Goal: Check status

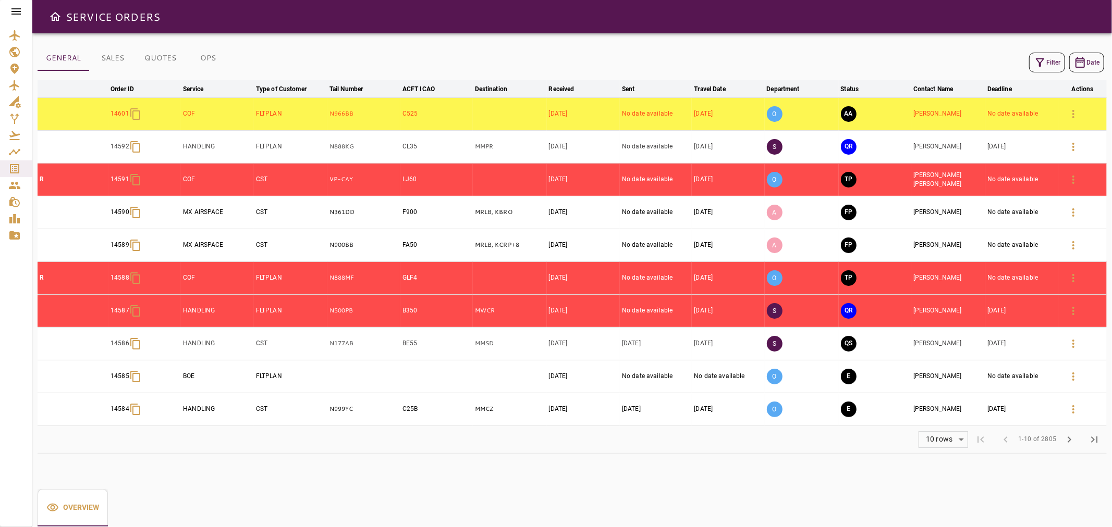
click at [17, 7] on icon at bounding box center [16, 11] width 13 height 13
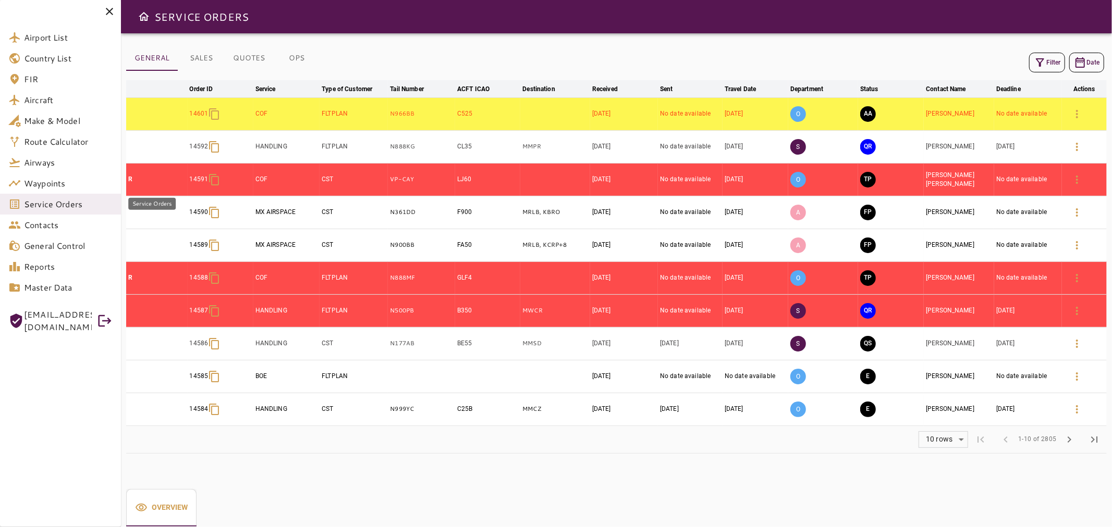
click at [86, 207] on span "Service Orders" at bounding box center [68, 204] width 89 height 13
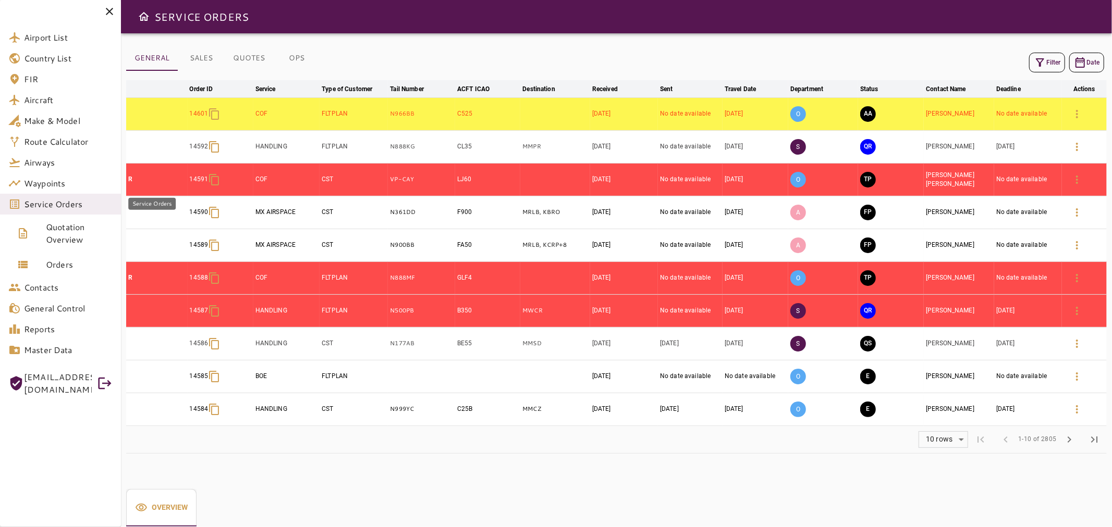
click at [76, 206] on span "Service Orders" at bounding box center [68, 204] width 89 height 13
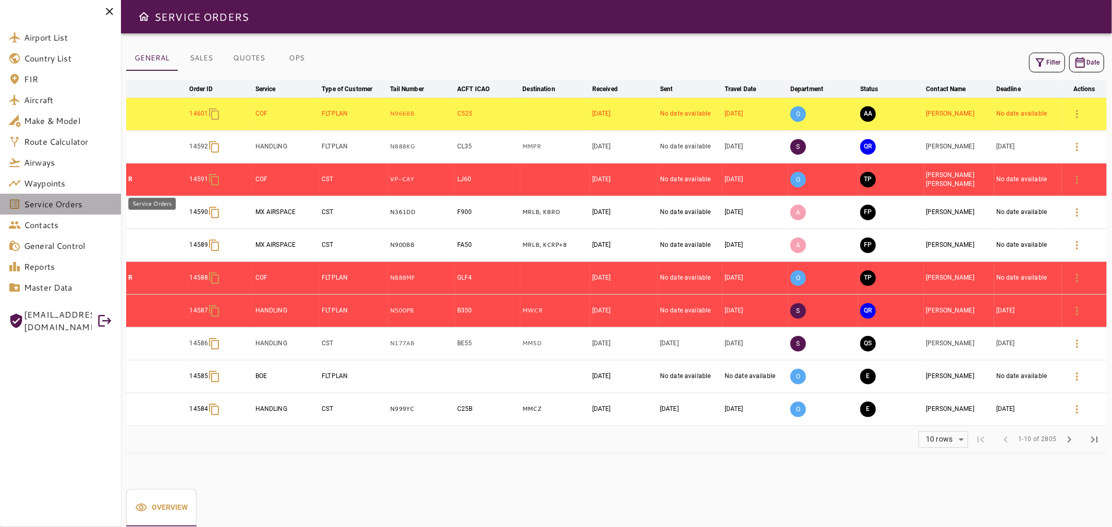
click at [95, 200] on span "Service Orders" at bounding box center [68, 204] width 89 height 13
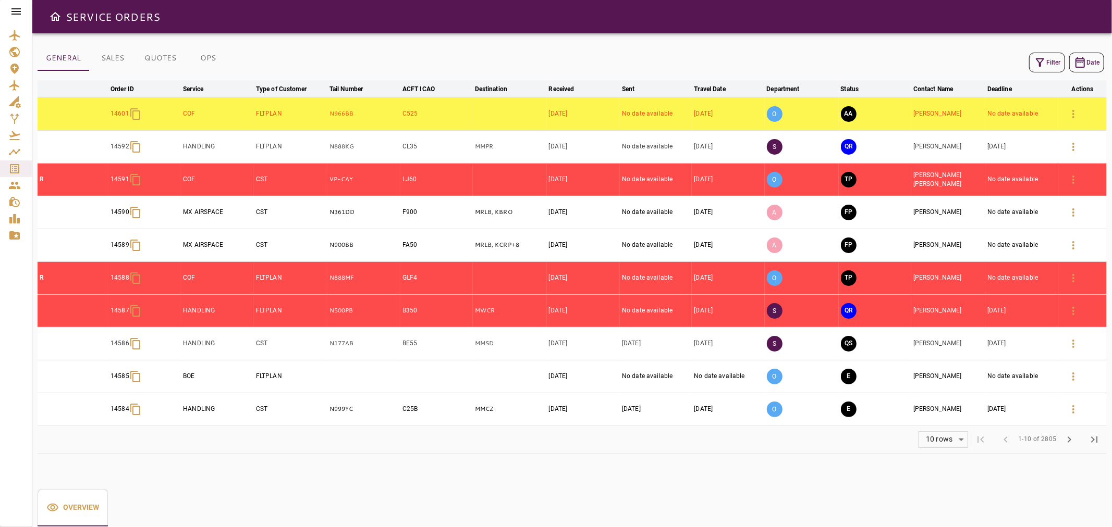
click at [19, 12] on icon at bounding box center [16, 11] width 13 height 13
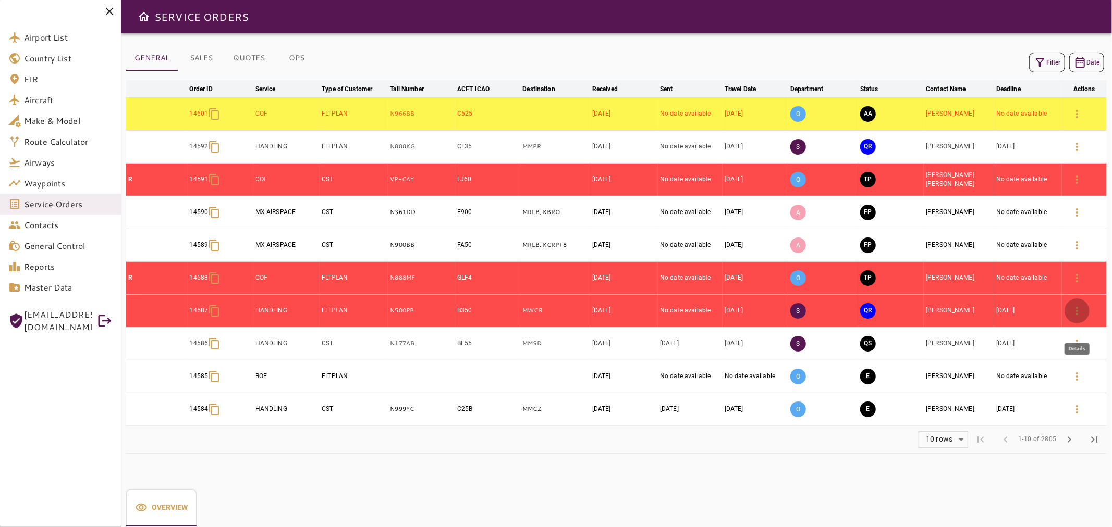
click at [1076, 315] on icon "button" at bounding box center [1077, 311] width 2 height 8
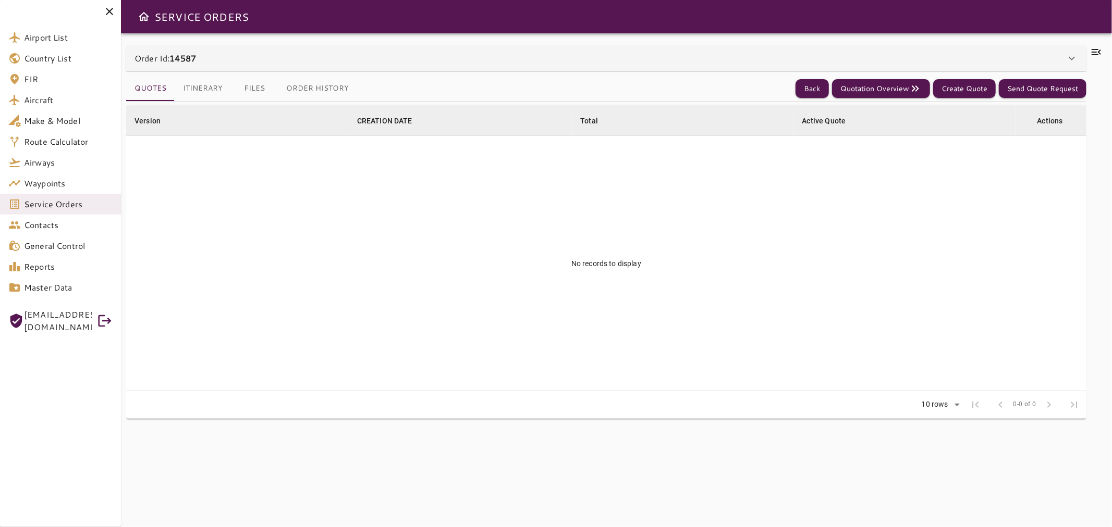
click at [201, 94] on button "Itinerary" at bounding box center [203, 88] width 56 height 25
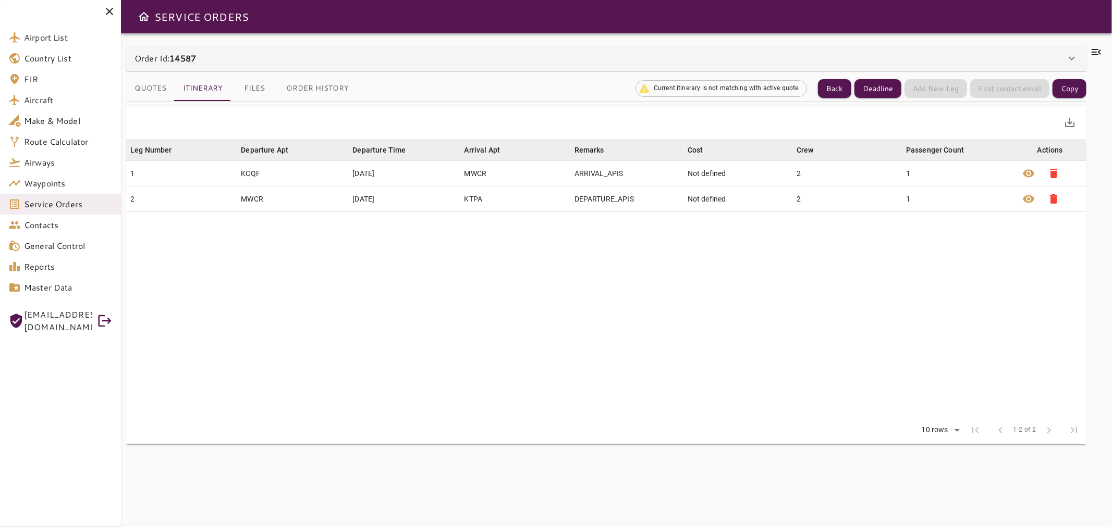
drag, startPoint x: 1096, startPoint y: 60, endPoint x: 1094, endPoint y: 55, distance: 6.1
click at [1095, 58] on div at bounding box center [1096, 280] width 20 height 469
click at [1094, 55] on icon at bounding box center [1095, 52] width 9 height 6
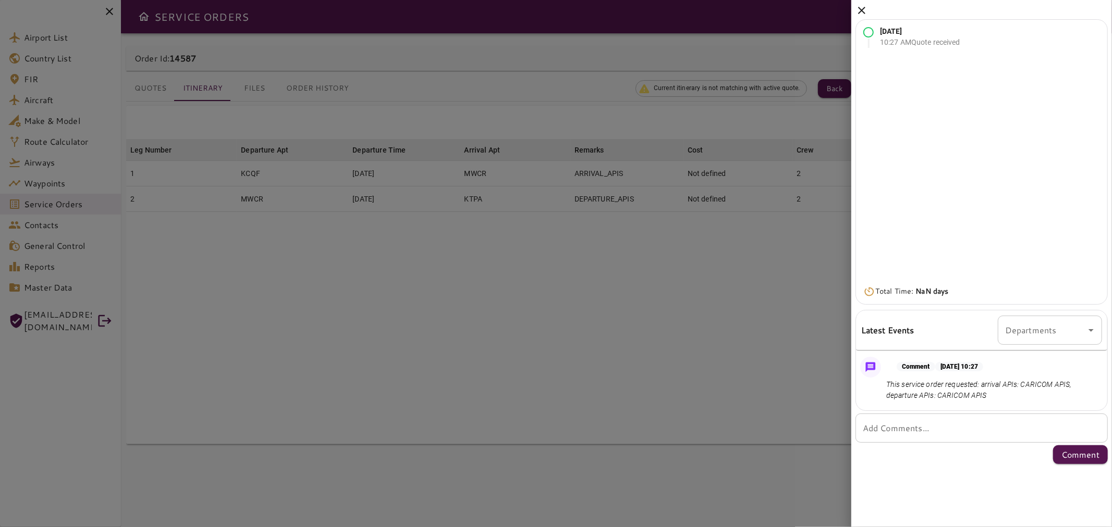
click at [864, 9] on icon at bounding box center [861, 10] width 13 height 13
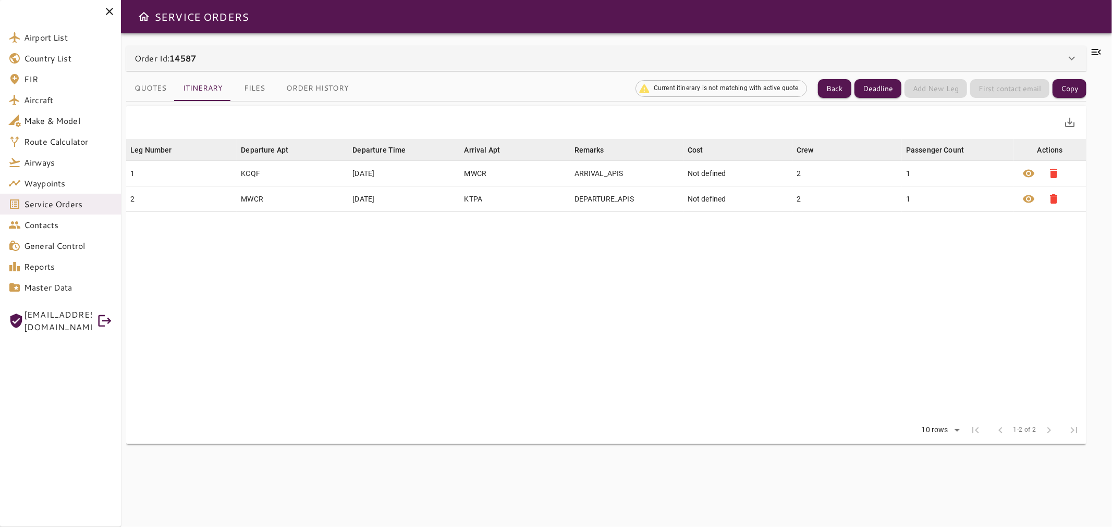
click at [233, 63] on div "Order Id: 14587" at bounding box center [599, 58] width 931 height 13
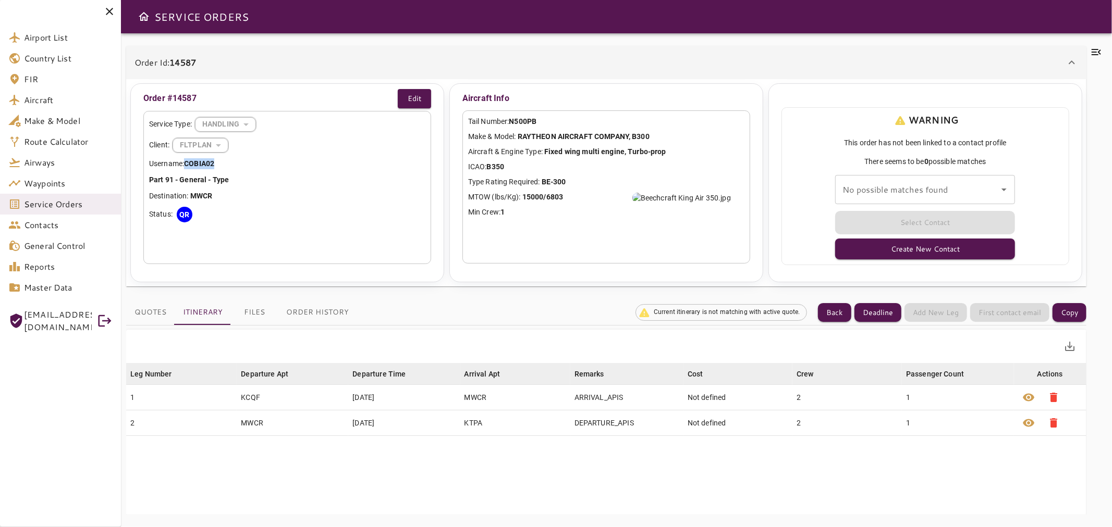
drag, startPoint x: 226, startPoint y: 164, endPoint x: 186, endPoint y: 163, distance: 39.6
click at [186, 163] on p "Username: COBIA02" at bounding box center [287, 163] width 276 height 11
copy b "COBIA02"
drag, startPoint x: 551, startPoint y: 122, endPoint x: 512, endPoint y: 120, distance: 38.6
click at [512, 120] on p "Tail Number: N500PB" at bounding box center [606, 121] width 276 height 11
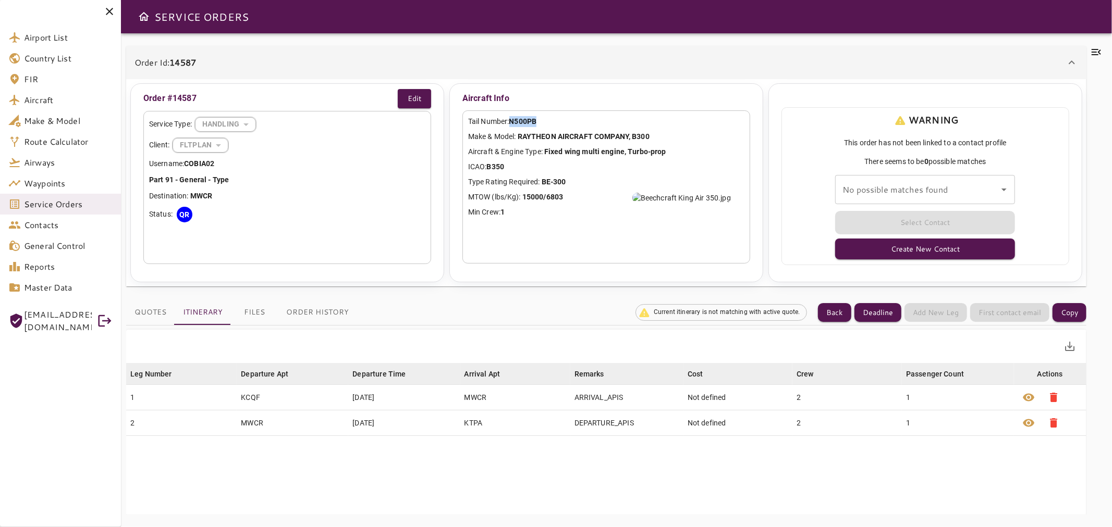
copy b "N500PB"
click at [837, 308] on button "Back" at bounding box center [834, 312] width 33 height 19
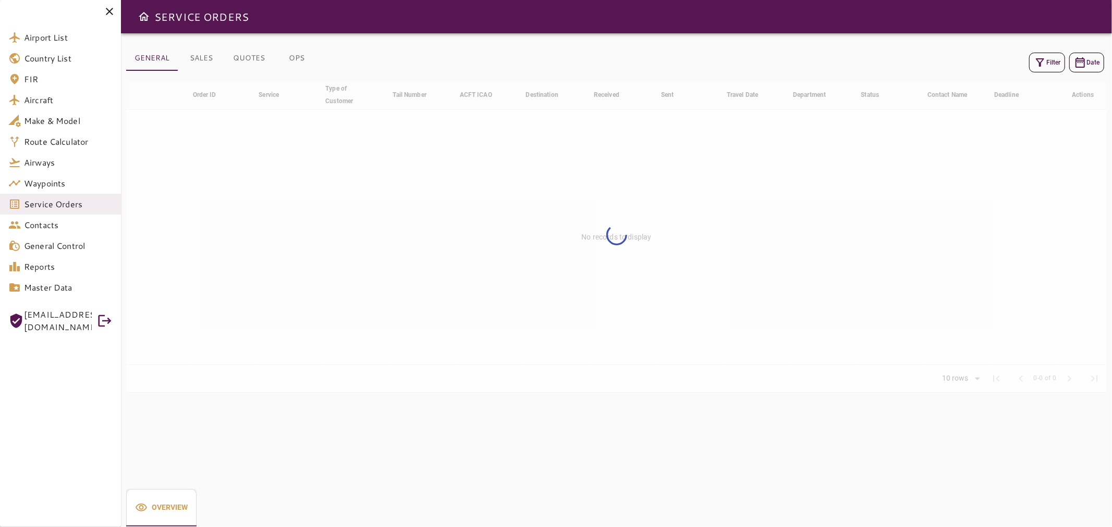
click at [1039, 67] on icon "button" at bounding box center [1039, 62] width 13 height 13
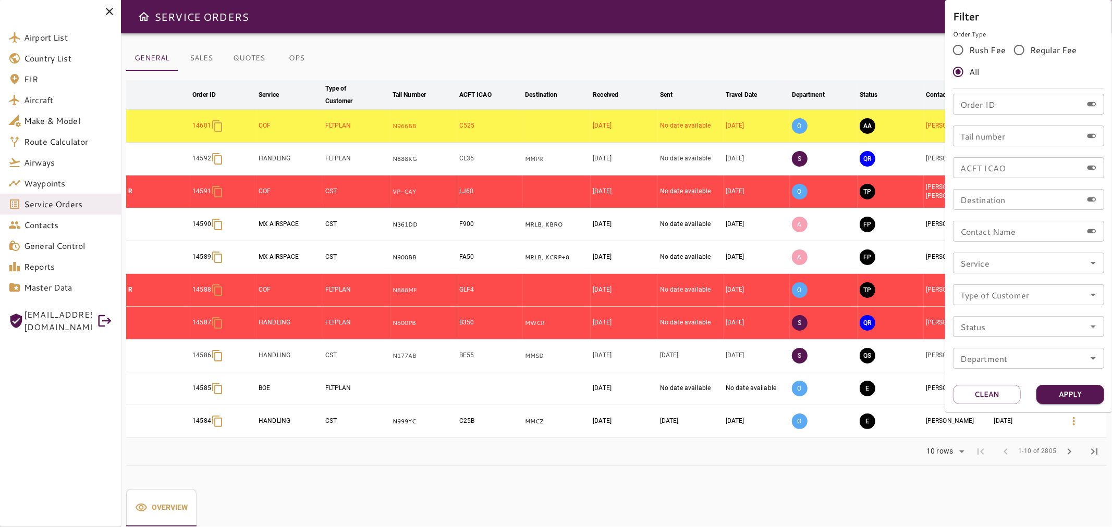
click at [873, 60] on div at bounding box center [556, 263] width 1112 height 527
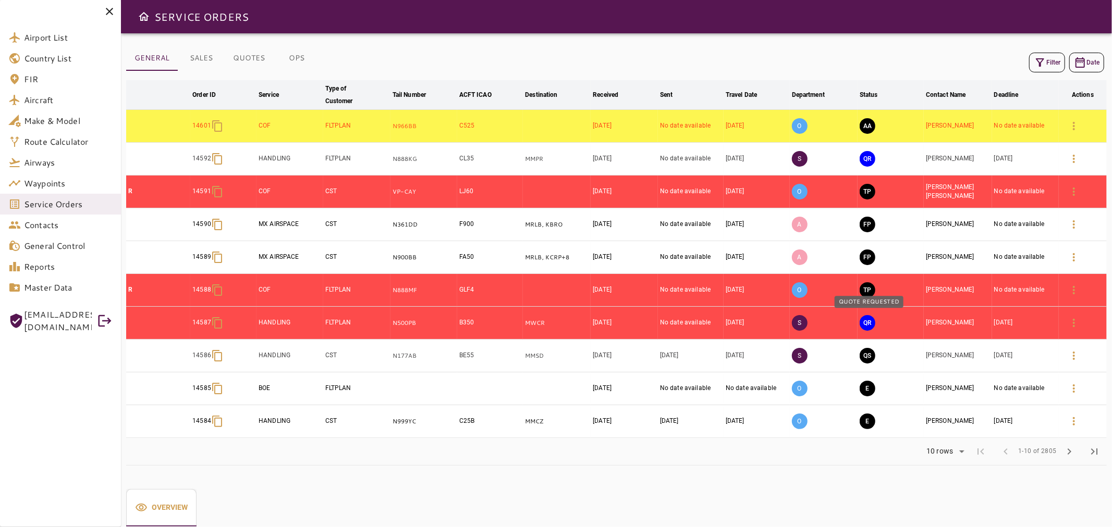
click at [868, 321] on button "QR" at bounding box center [867, 323] width 16 height 16
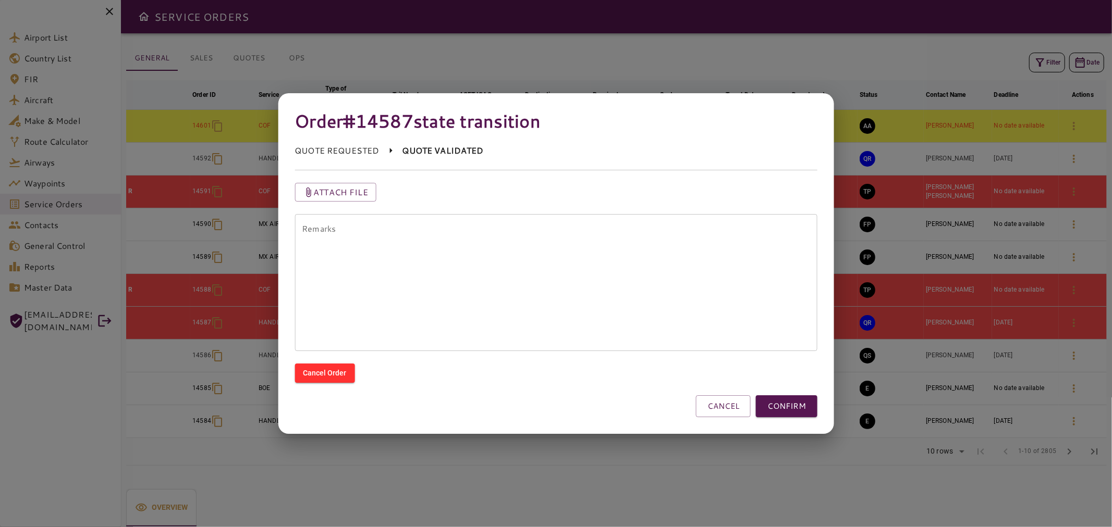
click at [502, 228] on textarea "Remarks" at bounding box center [556, 283] width 508 height 120
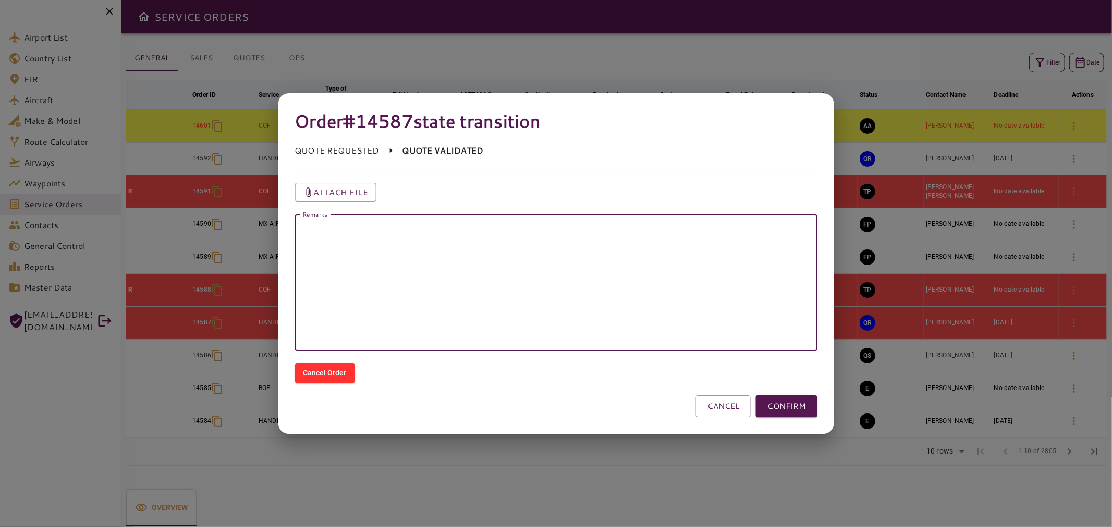
type textarea "*"
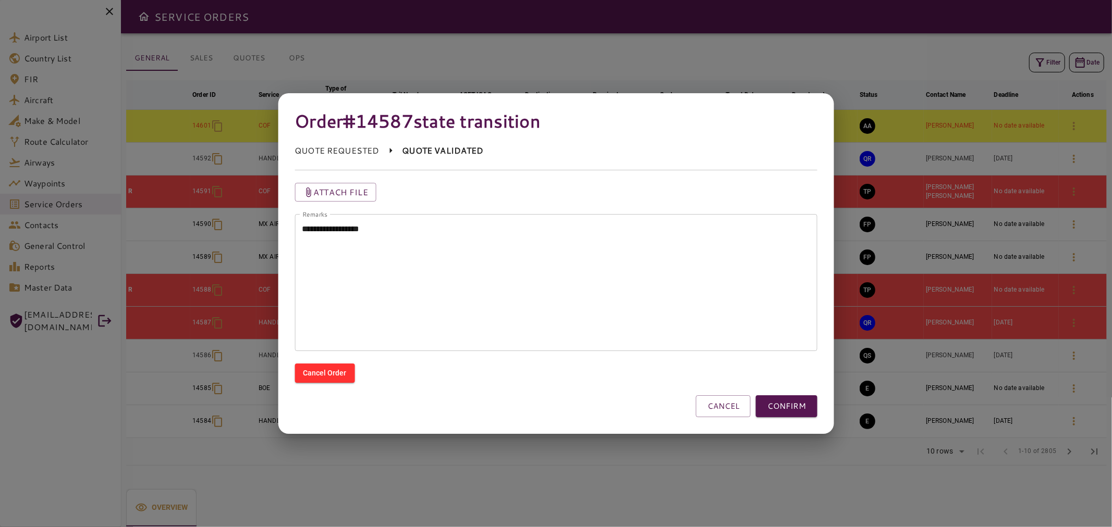
click at [421, 237] on textarea "**********" at bounding box center [556, 283] width 508 height 120
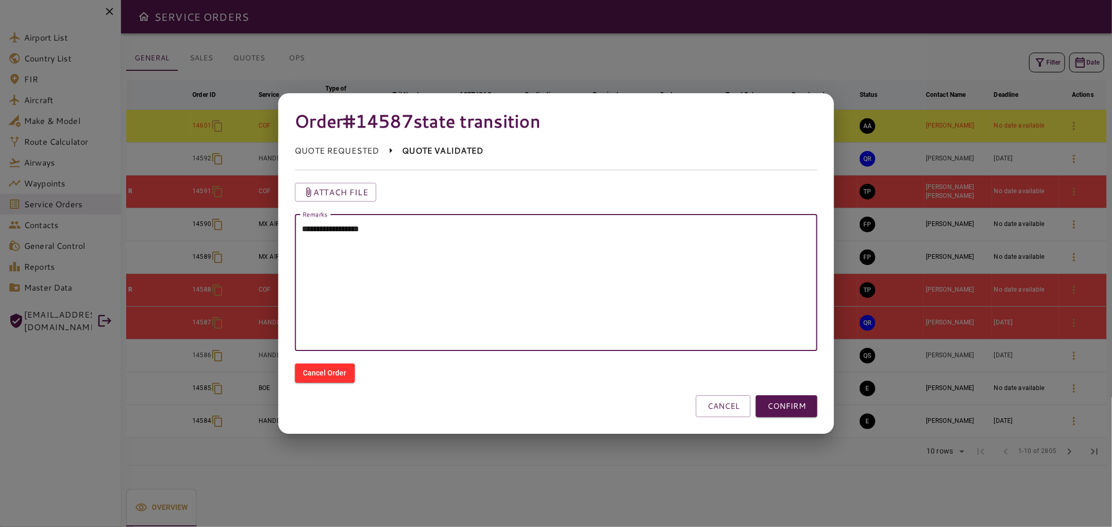
paste textarea "**********"
type textarea "**********"
click at [795, 407] on button "CONFIRM" at bounding box center [786, 407] width 61 height 22
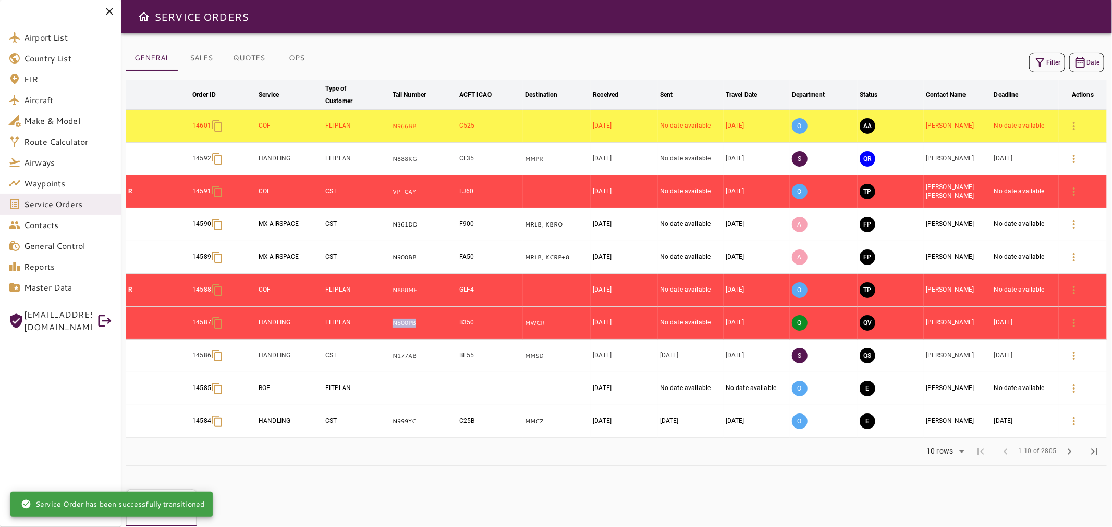
drag, startPoint x: 424, startPoint y: 322, endPoint x: 383, endPoint y: 321, distance: 41.2
click at [383, 321] on tr "14587 HANDLING FLTPLAN N500PB B350 MWCR Sep 20, 2025 No date available Sep 24, …" at bounding box center [616, 323] width 980 height 33
copy tr "N500PB"
drag, startPoint x: 426, startPoint y: 162, endPoint x: 362, endPoint y: 159, distance: 64.2
click at [362, 159] on tr "14592 HANDLING FLTPLAN N888KG CL35 MMPR Sep 21, 2025 No date available Oct 09, …" at bounding box center [616, 159] width 980 height 33
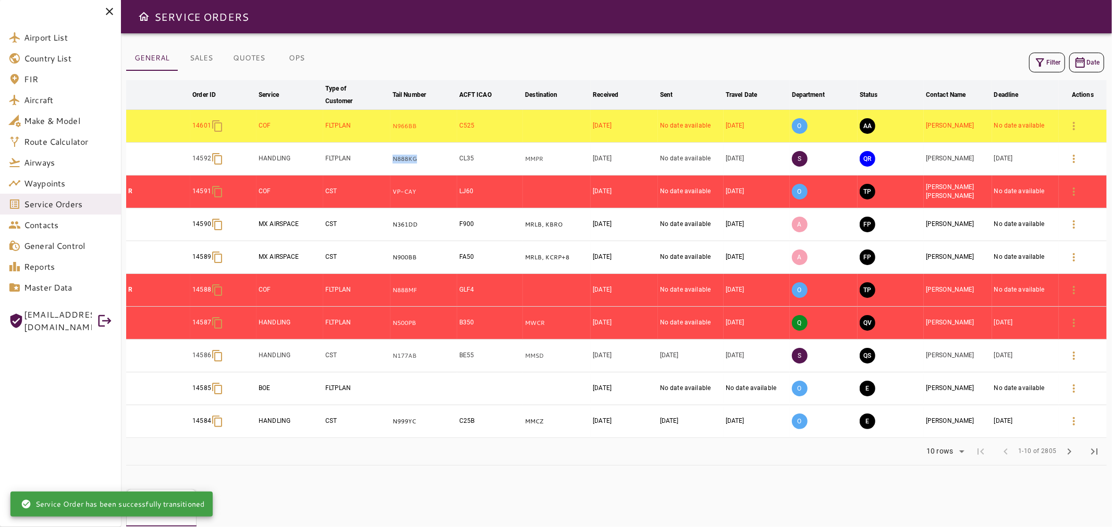
copy tr "N888KG"
